Goal: Task Accomplishment & Management: Complete application form

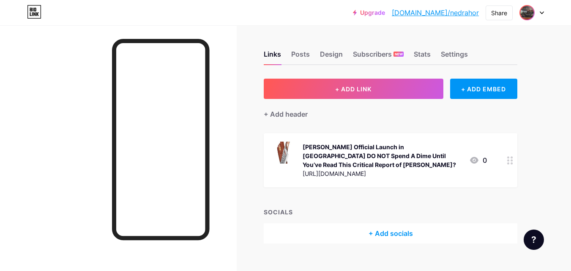
click at [533, 17] on span at bounding box center [527, 13] width 14 height 14
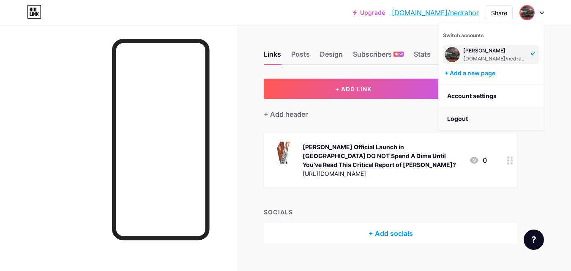
click at [462, 118] on li "Logout" at bounding box center [491, 118] width 105 height 23
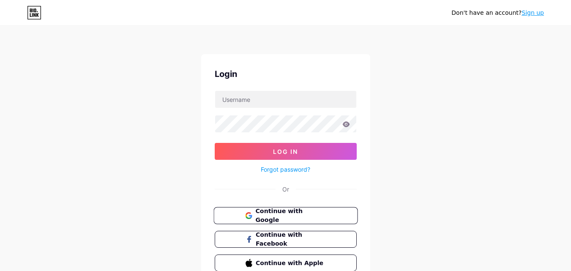
click at [287, 212] on span "Continue with Google" at bounding box center [290, 216] width 71 height 18
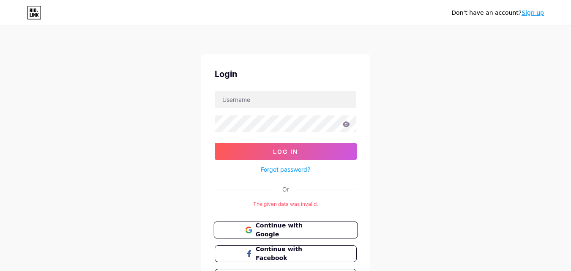
click at [244, 222] on button "Continue with Google" at bounding box center [285, 229] width 144 height 17
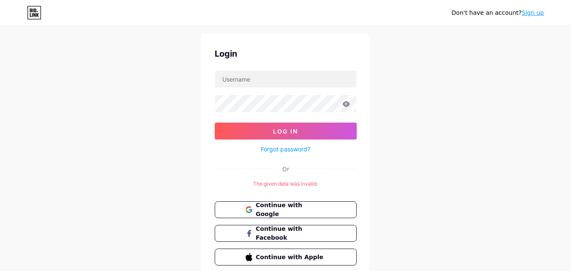
scroll to position [55, 0]
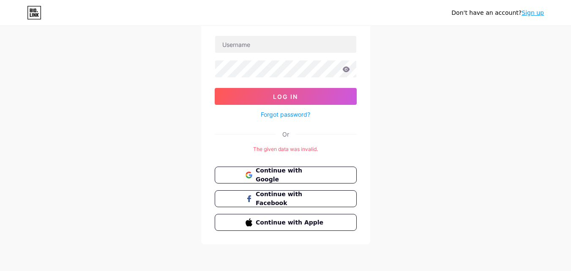
click at [252, 33] on div "Login Log In Forgot password? Or The given data was invalid. Continue with Goog…" at bounding box center [285, 121] width 169 height 245
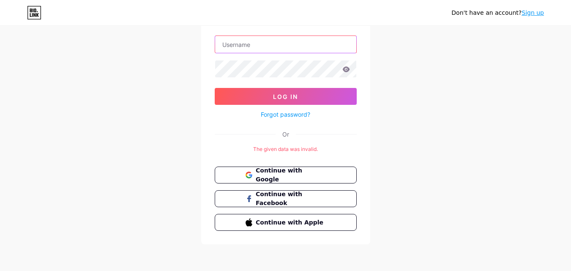
click at [253, 39] on input "text" at bounding box center [285, 44] width 141 height 17
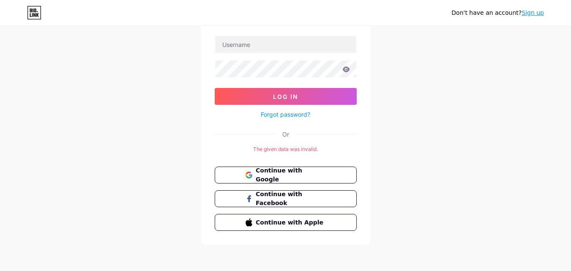
click at [379, 131] on div "Don't have an account? Sign up Login Log In Forgot password? Or The given data …" at bounding box center [285, 108] width 571 height 326
click at [537, 14] on link "Sign up" at bounding box center [532, 12] width 22 height 7
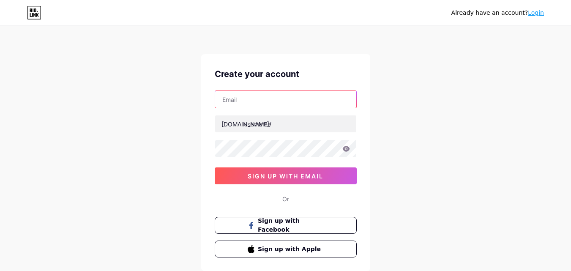
click at [242, 97] on input "text" at bounding box center [285, 99] width 141 height 17
type input "[EMAIL_ADDRESS][DOMAIN_NAME]"
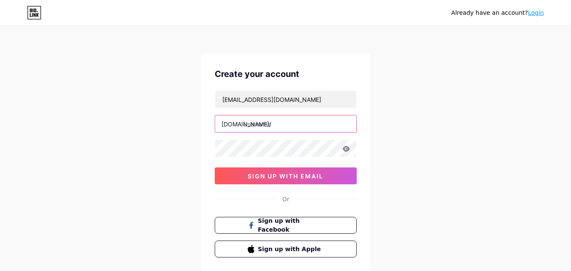
click at [248, 131] on input "text" at bounding box center [285, 123] width 141 height 17
paste input "valeriepooleg"
type input "valeriepooleg"
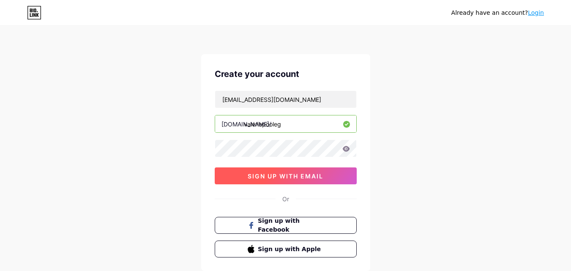
click at [252, 172] on button "sign up with email" at bounding box center [286, 175] width 142 height 17
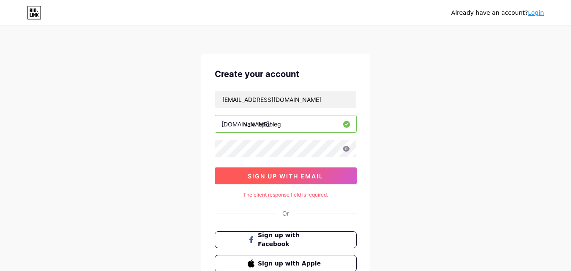
click at [255, 182] on button "sign up with email" at bounding box center [286, 175] width 142 height 17
click at [287, 178] on span "sign up with email" at bounding box center [286, 175] width 76 height 7
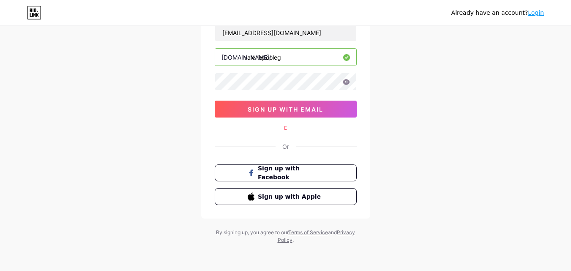
scroll to position [42, 0]
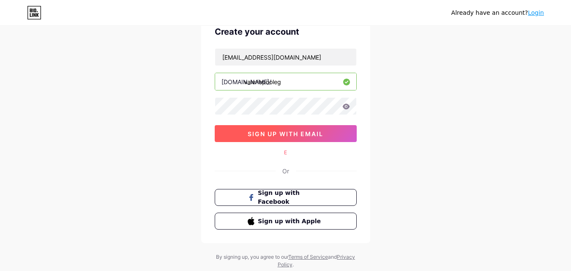
click at [264, 137] on button "sign up with email" at bounding box center [286, 133] width 142 height 17
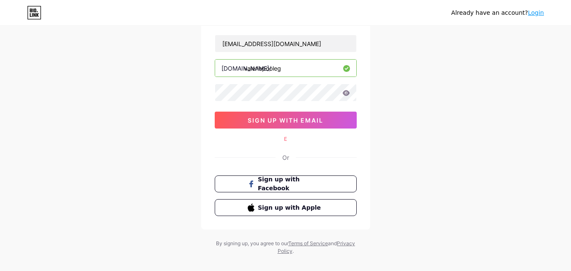
scroll to position [67, 0]
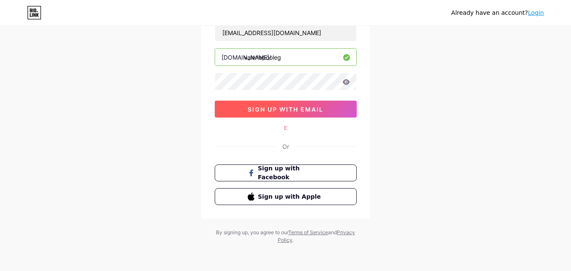
click at [278, 103] on button "sign up with email" at bounding box center [286, 109] width 142 height 17
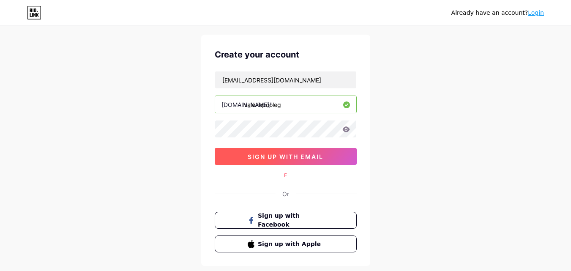
scroll to position [42, 0]
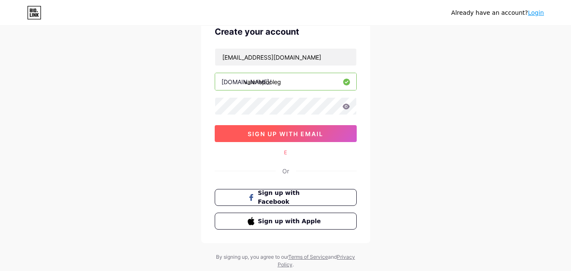
click at [269, 132] on span "sign up with email" at bounding box center [286, 133] width 76 height 7
click at [535, 12] on link "Login" at bounding box center [536, 12] width 16 height 7
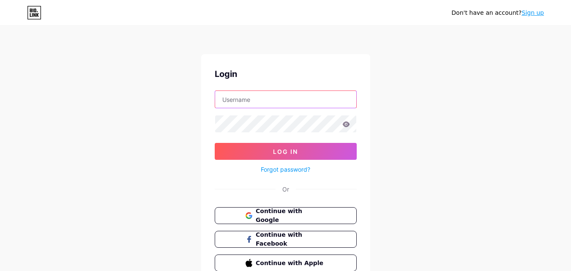
click at [304, 101] on input "text" at bounding box center [285, 99] width 141 height 17
drag, startPoint x: 261, startPoint y: 104, endPoint x: 384, endPoint y: 104, distance: 123.0
click at [383, 104] on div "Don't have an account? Sign up Login [EMAIL_ADDRESS][DOMAIN_NAME] Log In Forgot…" at bounding box center [285, 156] width 571 height 312
paste input "Digital#8285"
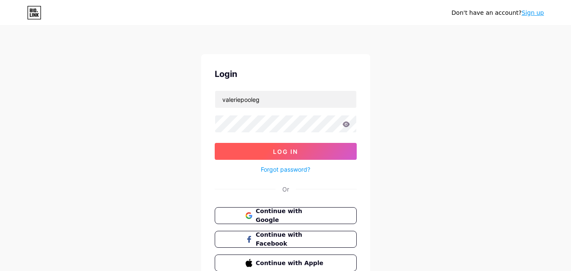
click at [240, 150] on button "Log In" at bounding box center [286, 151] width 142 height 17
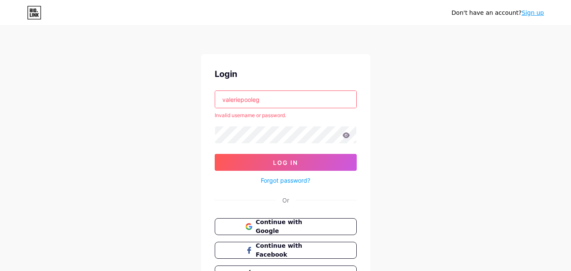
click at [288, 96] on input "valeriepooleg" at bounding box center [285, 99] width 141 height 17
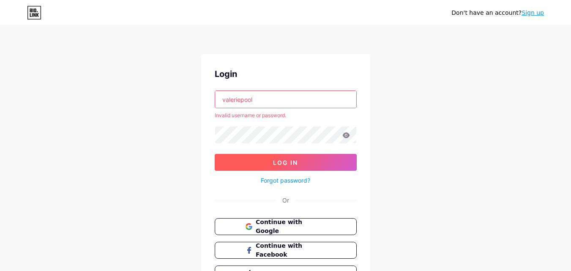
type input "valeriepool"
click at [253, 161] on button "Log In" at bounding box center [286, 162] width 142 height 17
click at [290, 102] on input "valeriepool" at bounding box center [285, 99] width 141 height 17
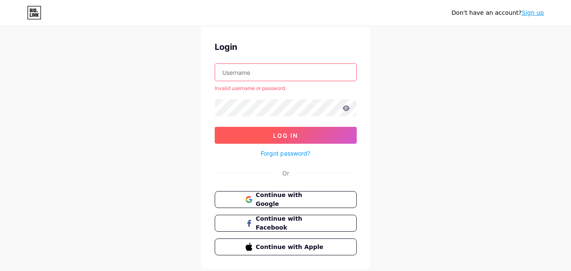
scroll to position [52, 0]
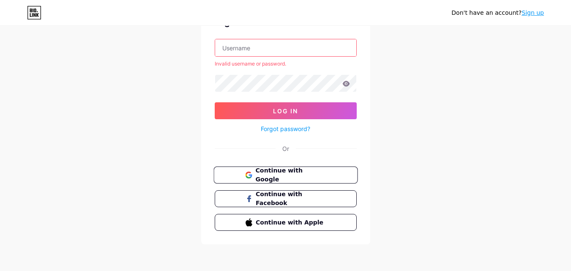
click at [270, 170] on span "Continue with Google" at bounding box center [290, 175] width 71 height 18
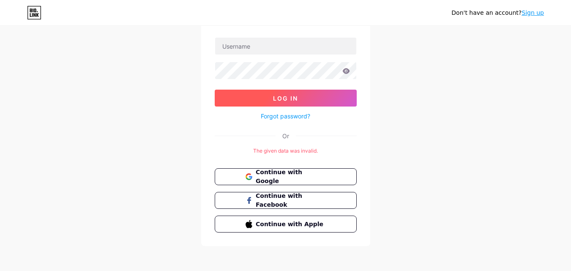
scroll to position [55, 0]
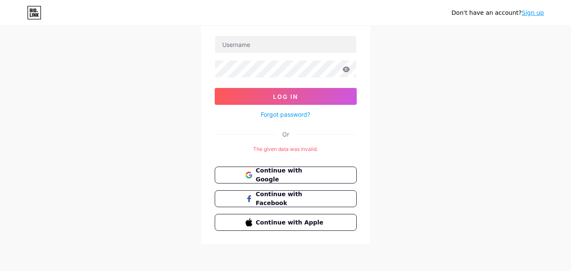
click at [308, 147] on div "The given data was invalid." at bounding box center [286, 149] width 142 height 8
